Goal: Task Accomplishment & Management: Complete application form

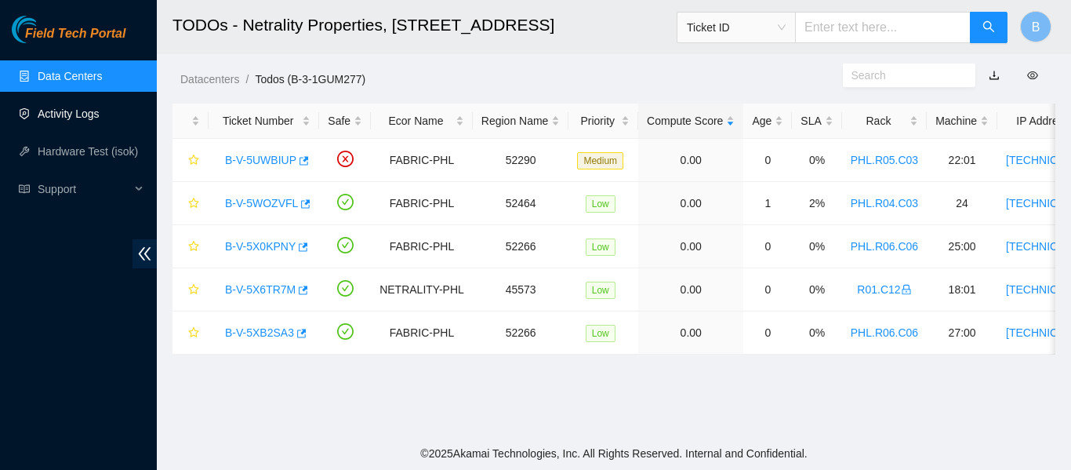
click at [74, 117] on link "Activity Logs" at bounding box center [69, 113] width 62 height 13
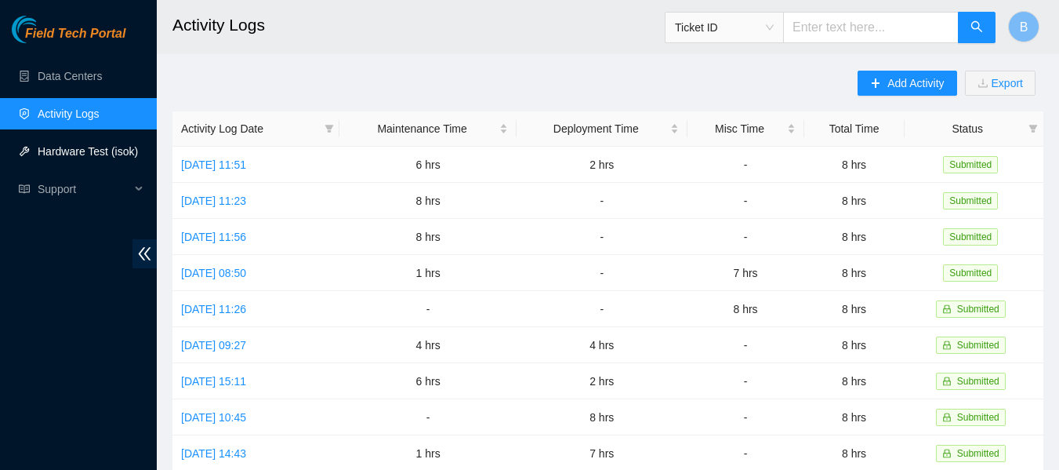
click at [81, 151] on link "Hardware Test (isok)" at bounding box center [88, 151] width 100 height 13
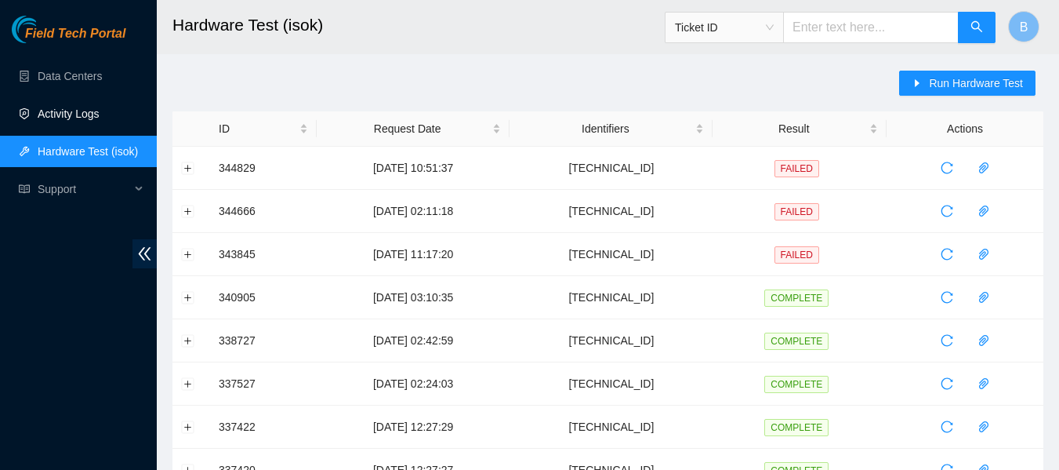
click at [69, 108] on link "Activity Logs" at bounding box center [69, 113] width 62 height 13
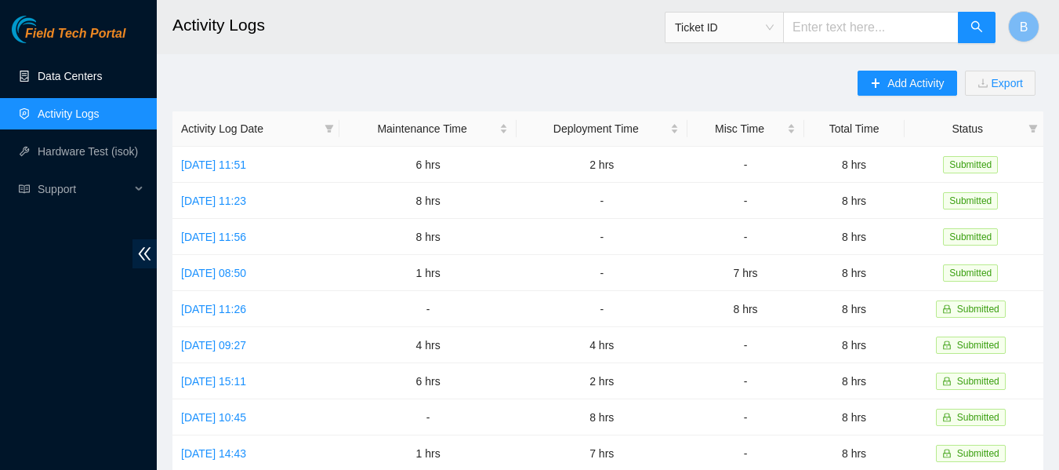
click at [67, 70] on link "Data Centers" at bounding box center [70, 76] width 64 height 13
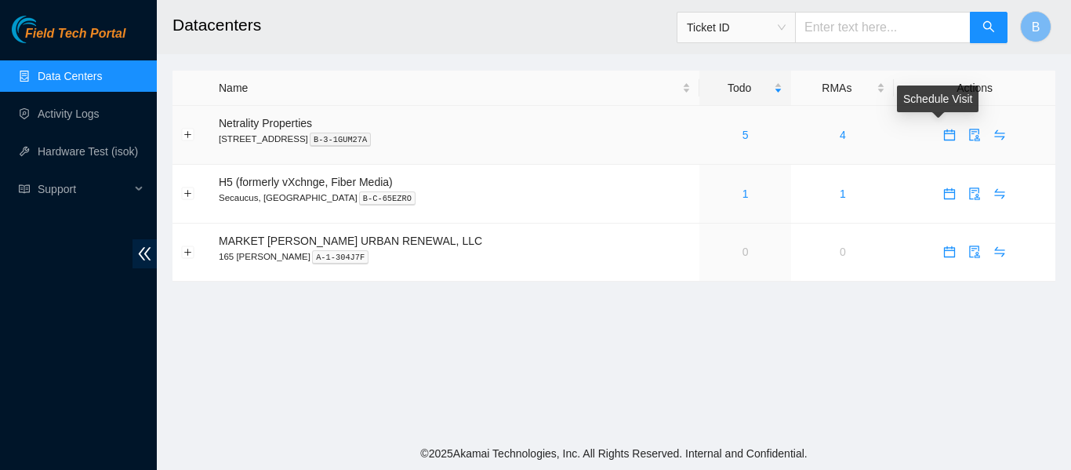
click at [943, 137] on icon "calendar" at bounding box center [949, 135] width 13 height 13
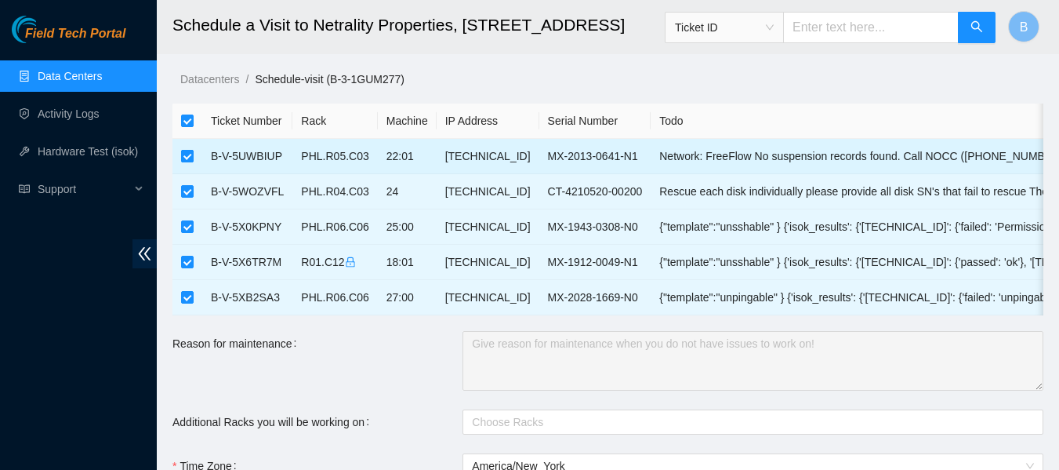
click at [185, 153] on input "checkbox" at bounding box center [187, 156] width 13 height 13
checkbox input "false"
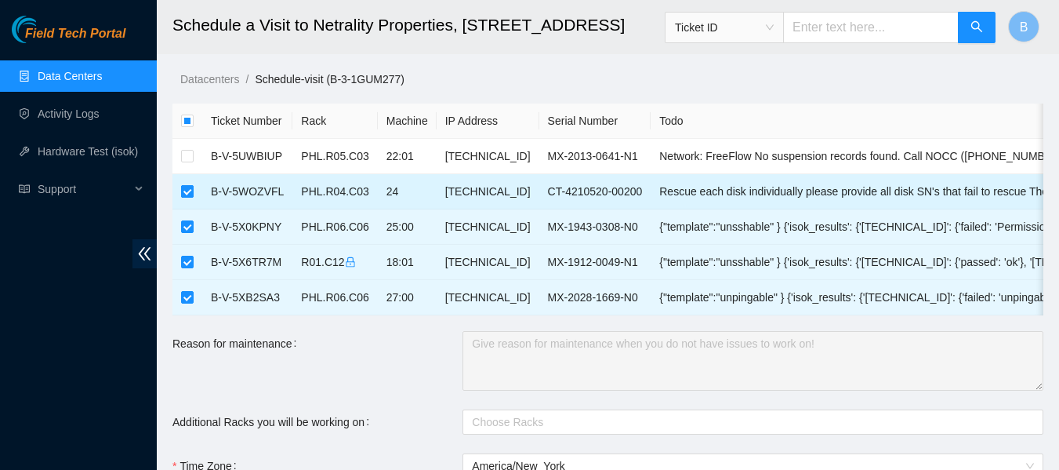
click at [189, 183] on label at bounding box center [187, 191] width 13 height 17
click at [189, 185] on input "checkbox" at bounding box center [187, 191] width 13 height 13
checkbox input "false"
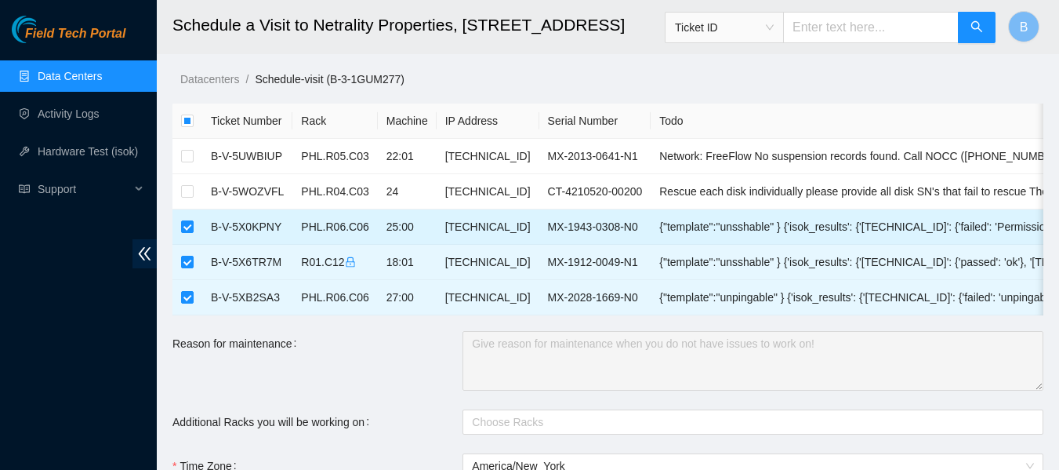
click at [189, 216] on td at bounding box center [187, 226] width 30 height 35
click at [187, 223] on input "checkbox" at bounding box center [187, 226] width 13 height 13
checkbox input "false"
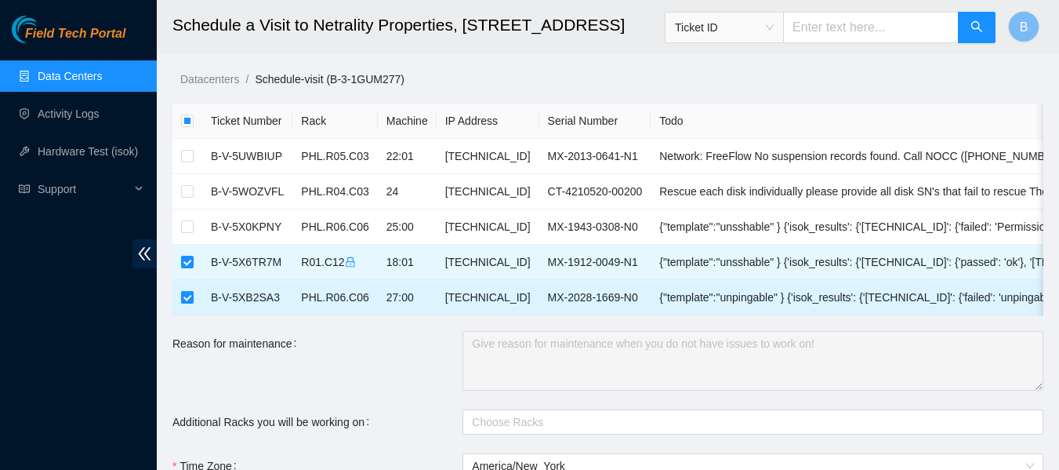
click at [184, 298] on input "checkbox" at bounding box center [187, 297] width 13 height 13
checkbox input "false"
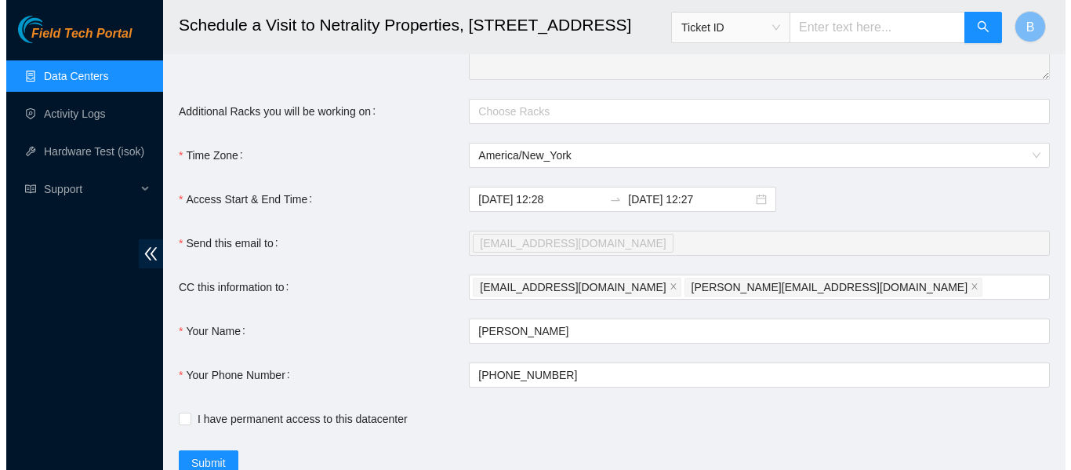
scroll to position [379, 0]
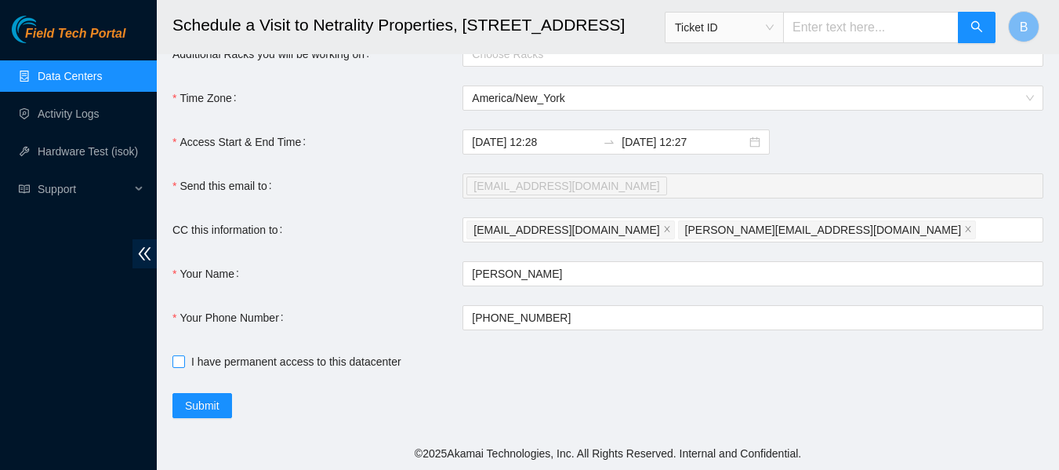
click at [176, 368] on label "I have permanent access to this datacenter" at bounding box center [289, 361] width 235 height 17
click at [176, 366] on input "I have permanent access to this datacenter" at bounding box center [177, 360] width 11 height 11
checkbox input "true"
click at [182, 401] on button "Submit" at bounding box center [202, 405] width 60 height 25
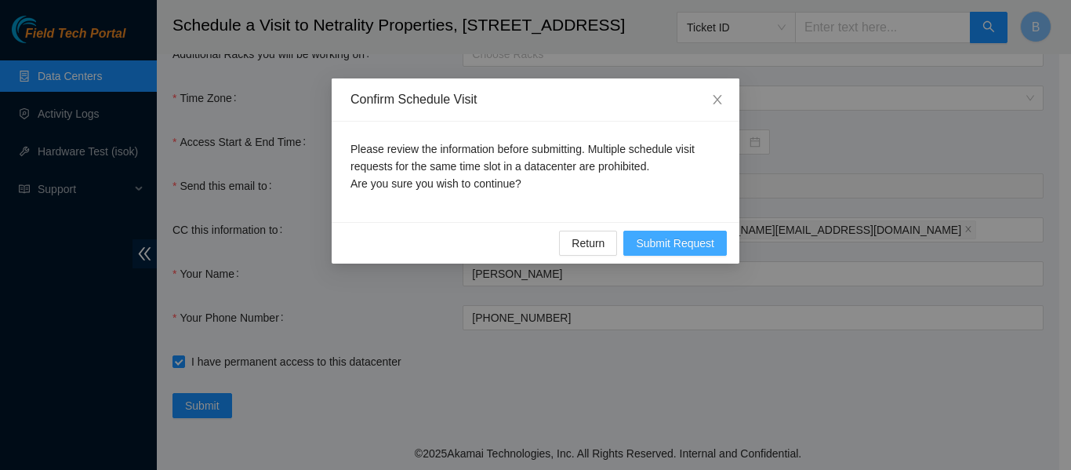
click at [687, 241] on span "Submit Request" at bounding box center [675, 242] width 78 height 17
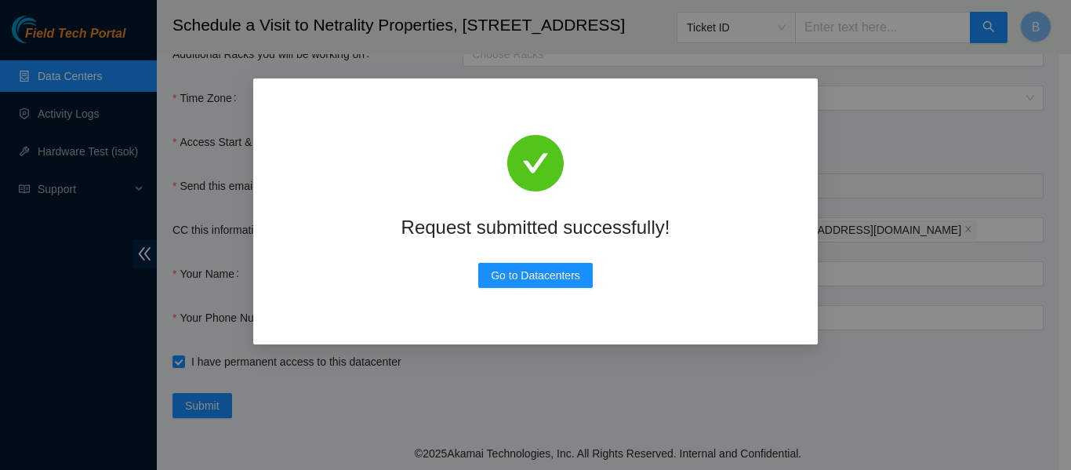
click at [873, 171] on div "Request submitted successfully! Go to Datacenters" at bounding box center [535, 235] width 1071 height 470
click at [542, 281] on span "Go to Datacenters" at bounding box center [535, 275] width 89 height 17
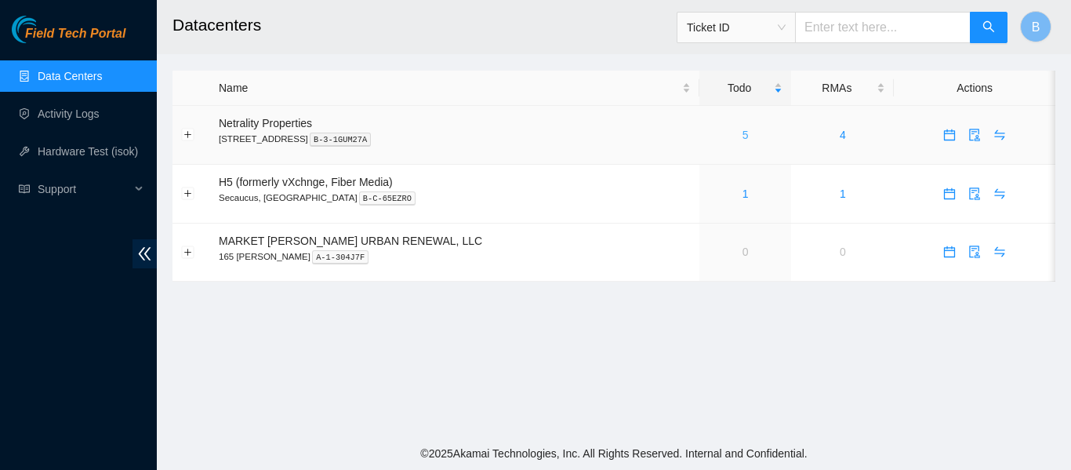
click at [742, 131] on link "5" at bounding box center [745, 135] width 6 height 13
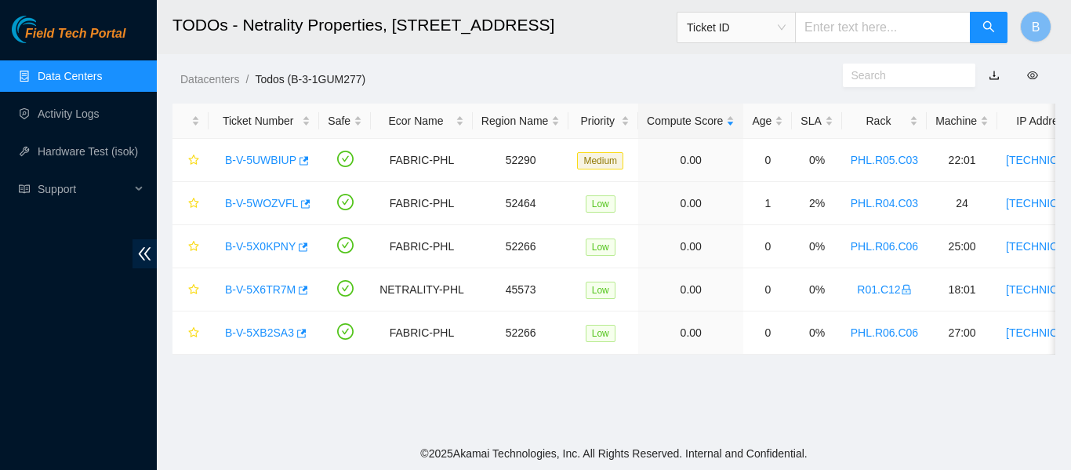
click at [560, 78] on ol "Datacenters / Todos (B-3-1GUM277) /" at bounding box center [511, 79] width 662 height 17
click at [356, 379] on main "TODOs - Netrality Properties, [GEOGRAPHIC_DATA] ([GEOGRAPHIC_DATA]) Ticket ID B…" at bounding box center [614, 218] width 914 height 437
click at [342, 408] on main "TODOs - Netrality Properties, [GEOGRAPHIC_DATA] ([GEOGRAPHIC_DATA]) Ticket ID B…" at bounding box center [614, 218] width 914 height 437
click at [301, 245] on icon "button" at bounding box center [303, 246] width 9 height 9
click at [299, 336] on icon "button" at bounding box center [300, 333] width 11 height 11
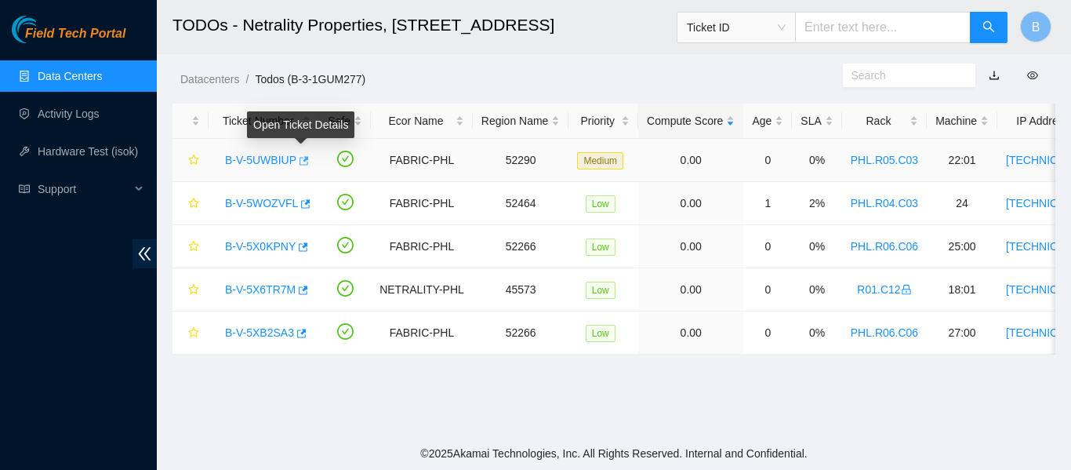
click at [303, 158] on icon "button" at bounding box center [303, 160] width 9 height 9
click at [302, 160] on icon "button" at bounding box center [303, 160] width 9 height 9
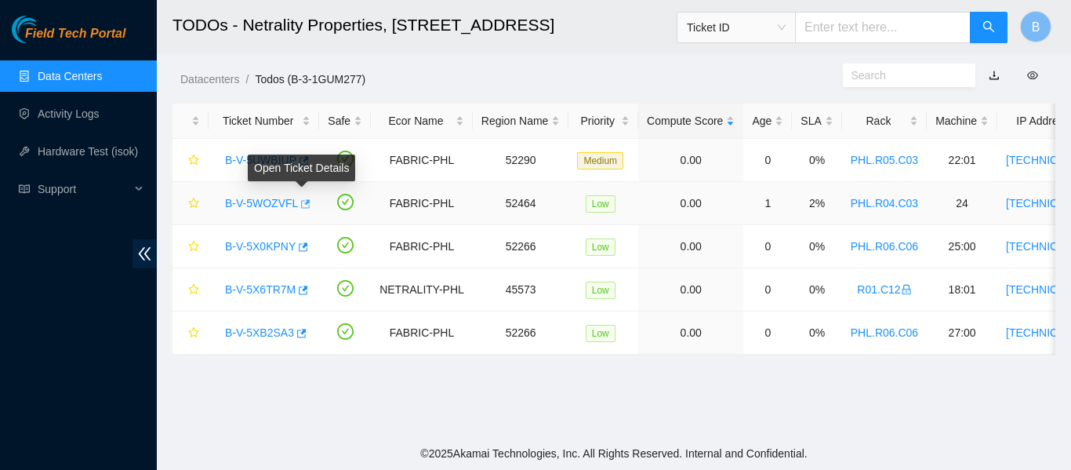
click at [301, 201] on icon "button" at bounding box center [305, 203] width 9 height 9
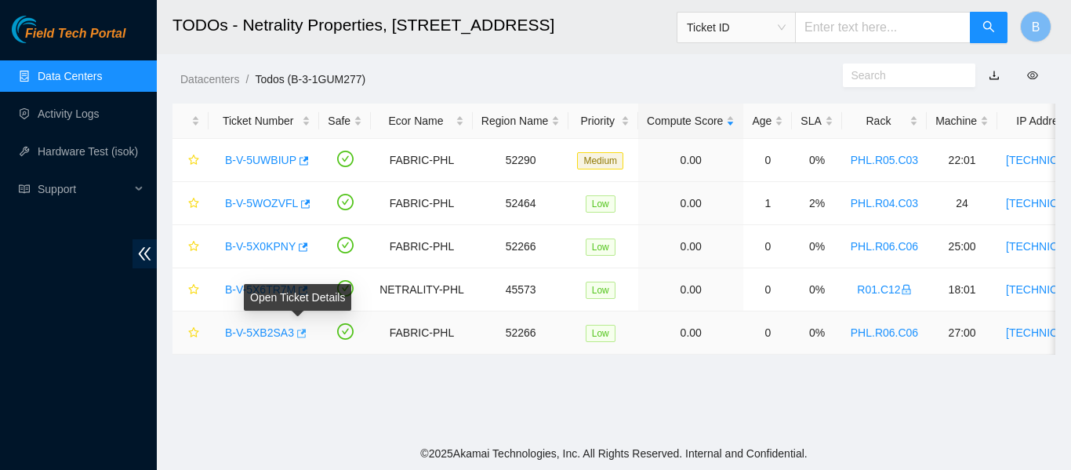
click at [298, 334] on icon "button" at bounding box center [300, 333] width 11 height 11
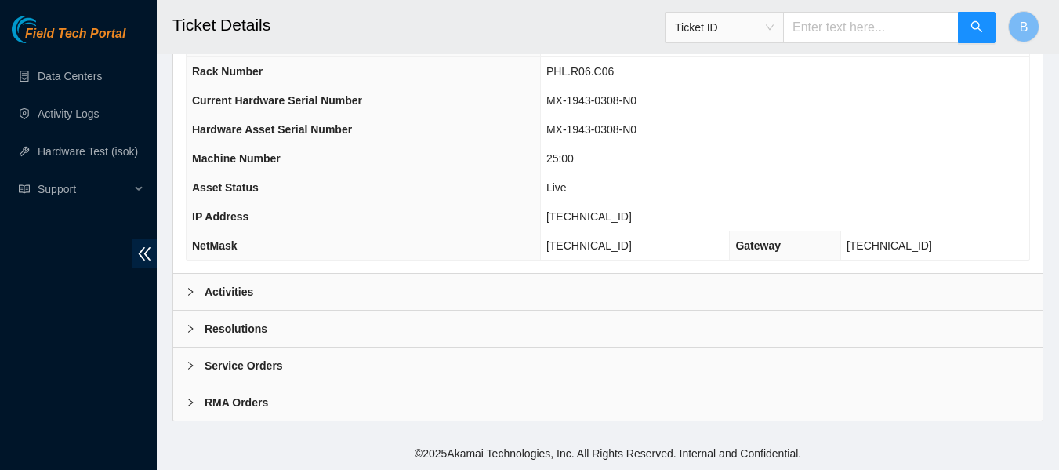
scroll to position [611, 0]
click at [256, 289] on div "Activities" at bounding box center [607, 292] width 869 height 36
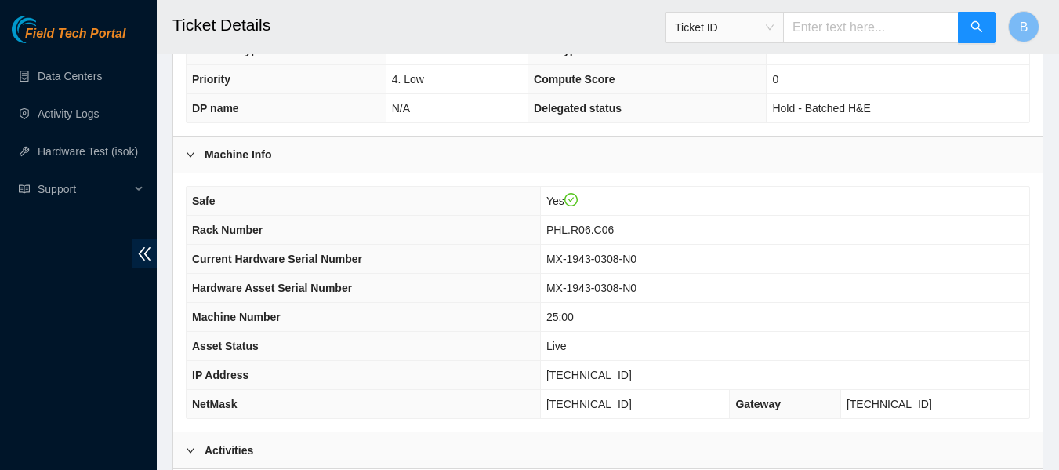
scroll to position [452, 0]
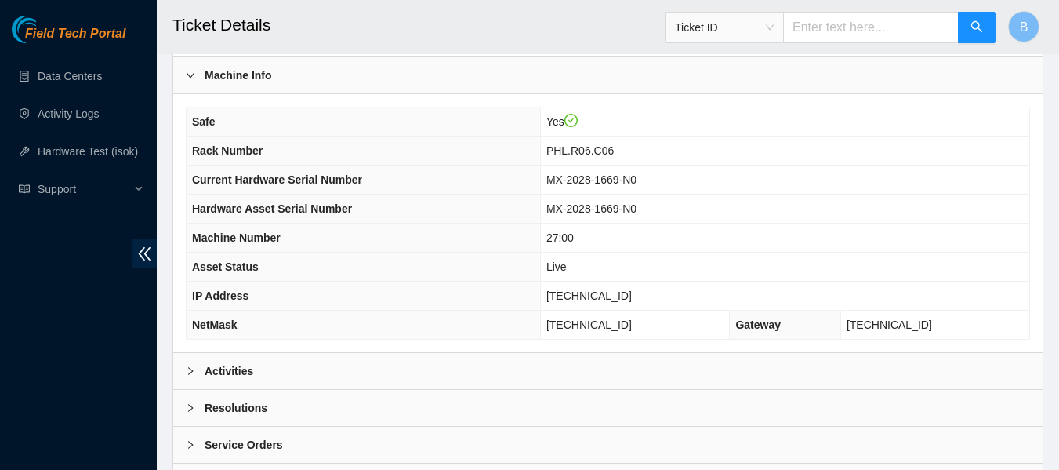
scroll to position [537, 0]
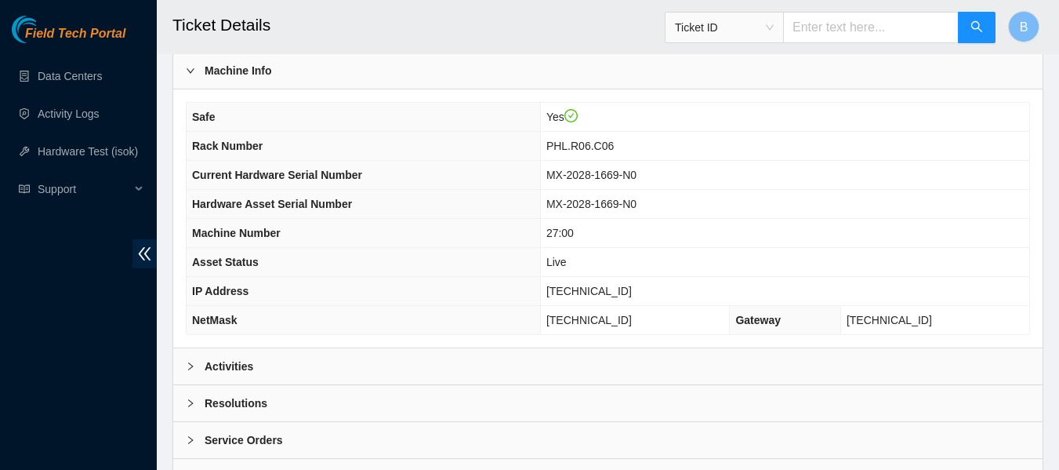
click at [238, 365] on b "Activities" at bounding box center [229, 365] width 49 height 17
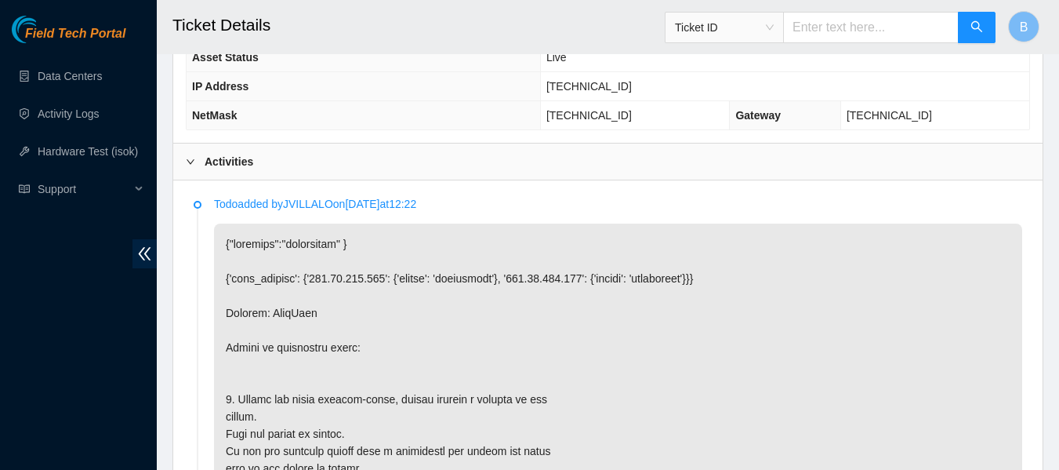
scroll to position [731, 0]
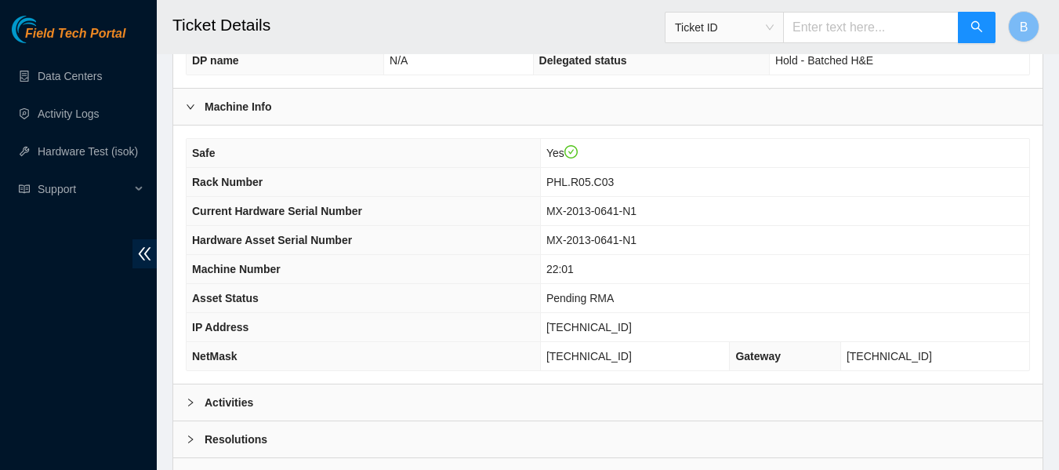
scroll to position [611, 0]
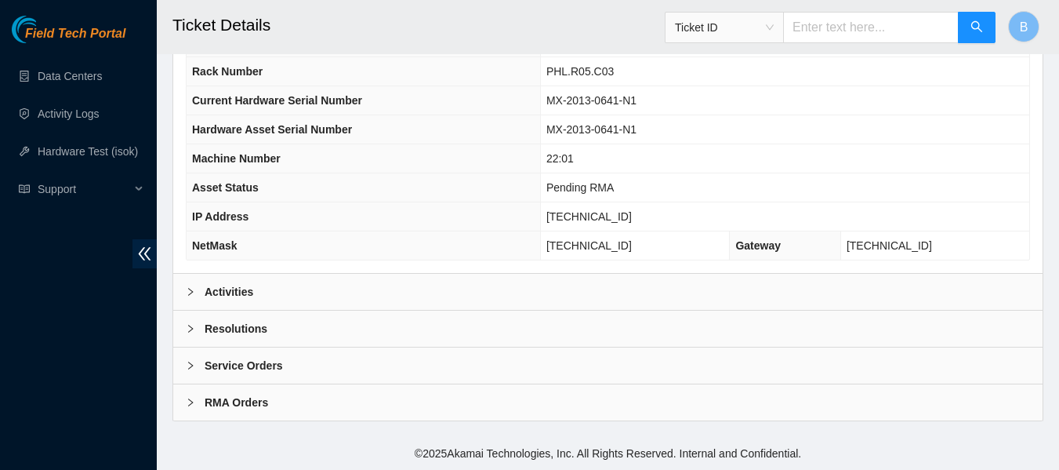
click at [246, 285] on b "Activities" at bounding box center [229, 291] width 49 height 17
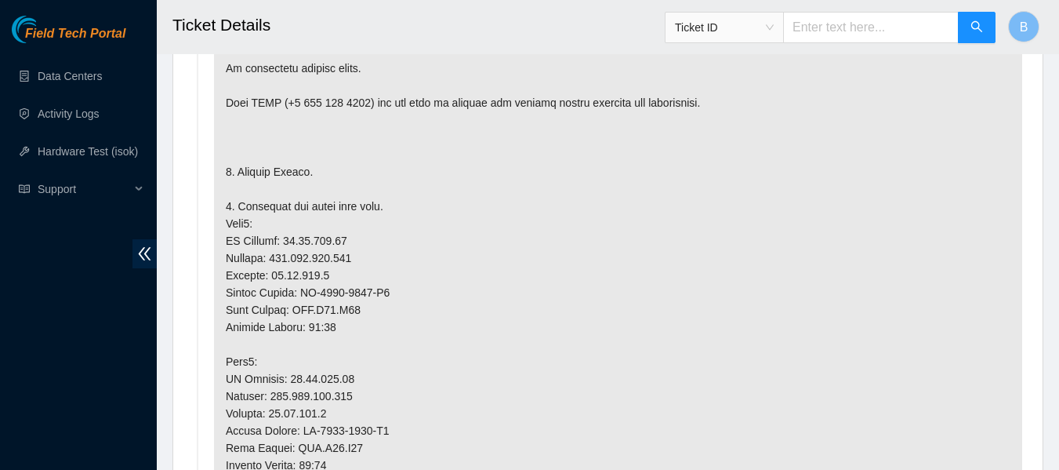
scroll to position [953, 0]
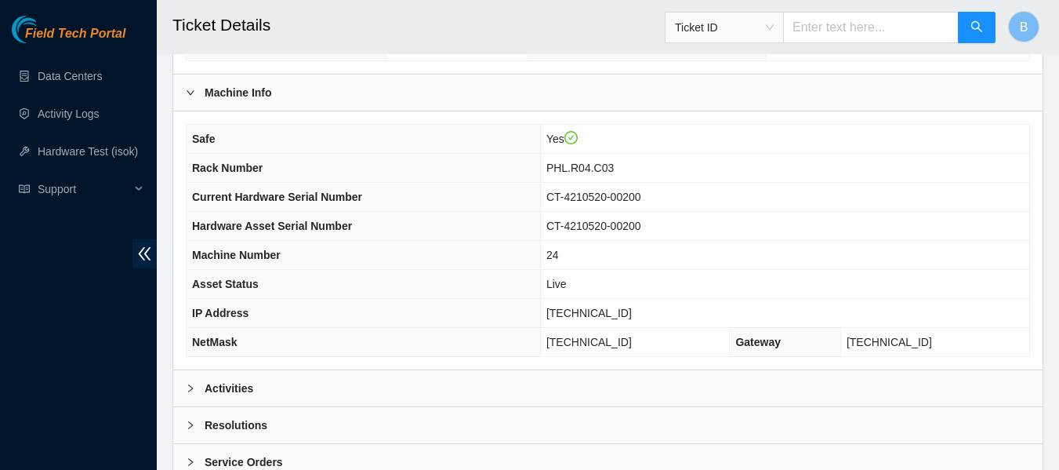
scroll to position [516, 0]
click at [259, 388] on div "Activities" at bounding box center [607, 387] width 869 height 36
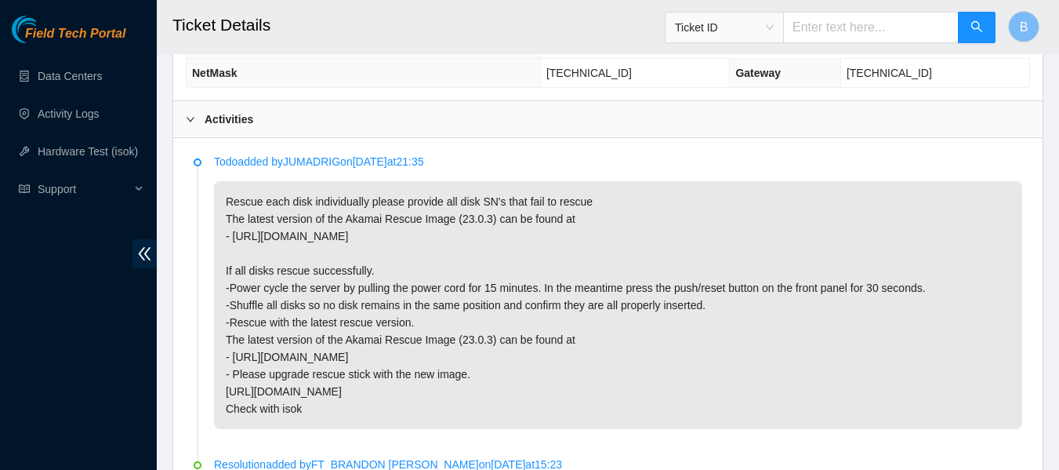
scroll to position [785, 0]
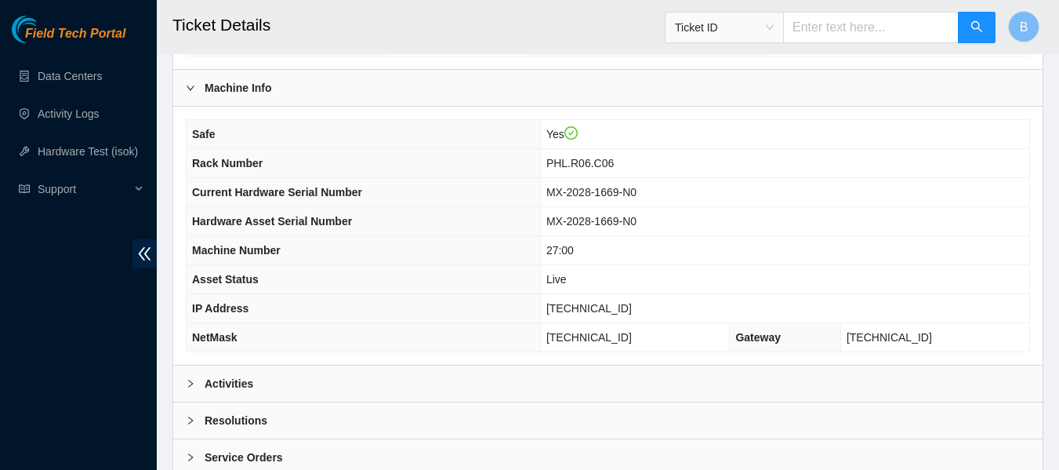
scroll to position [611, 0]
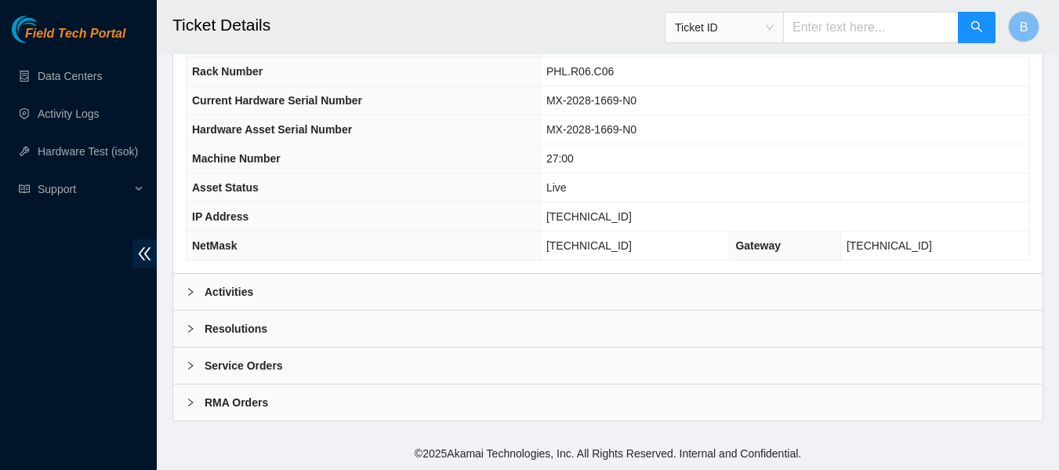
click at [250, 286] on b "Activities" at bounding box center [229, 291] width 49 height 17
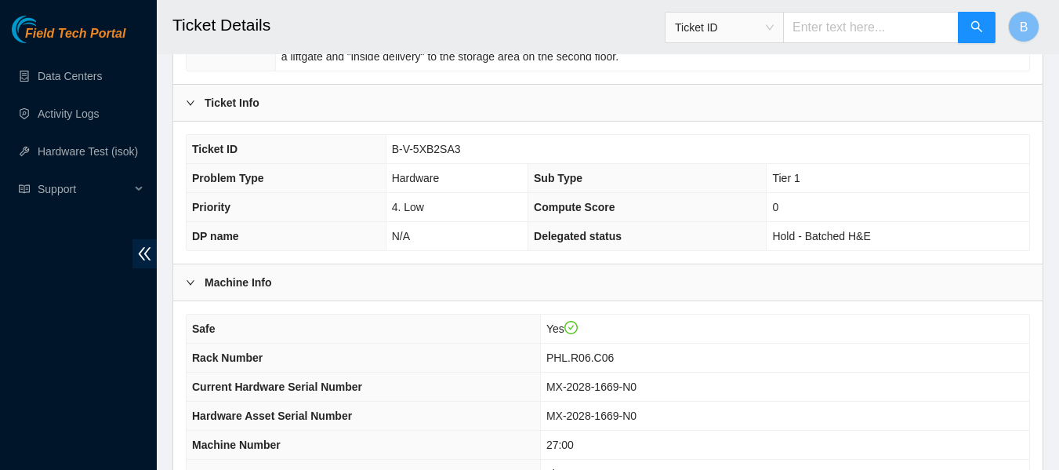
scroll to position [0, 0]
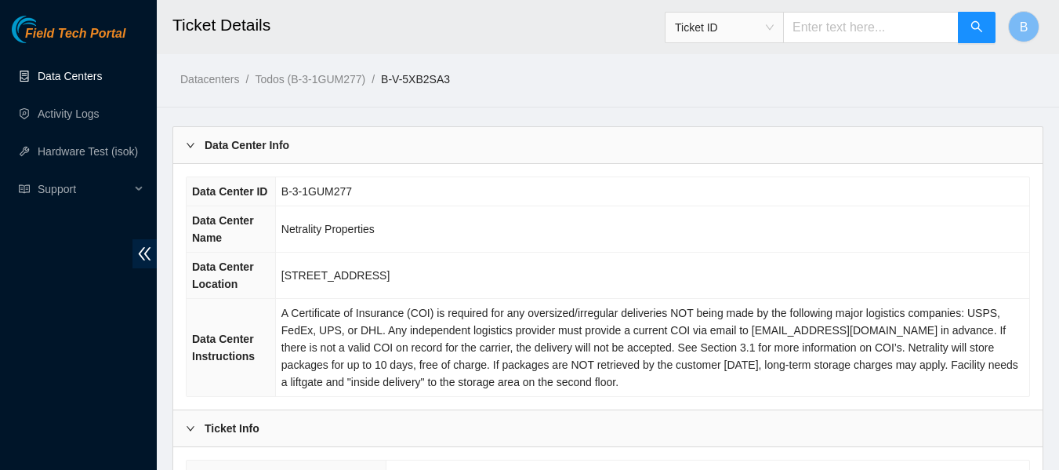
click at [81, 75] on link "Data Centers" at bounding box center [70, 76] width 64 height 13
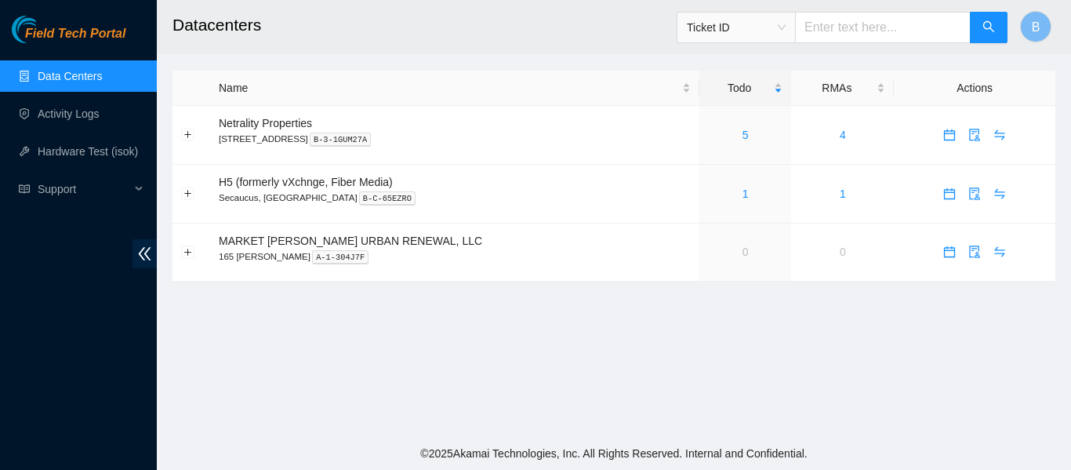
click at [358, 52] on header "Datacenters Ticket ID B" at bounding box center [692, 27] width 1071 height 54
click at [74, 147] on link "Hardware Test (isok)" at bounding box center [88, 151] width 100 height 13
